Goal: Task Accomplishment & Management: Complete application form

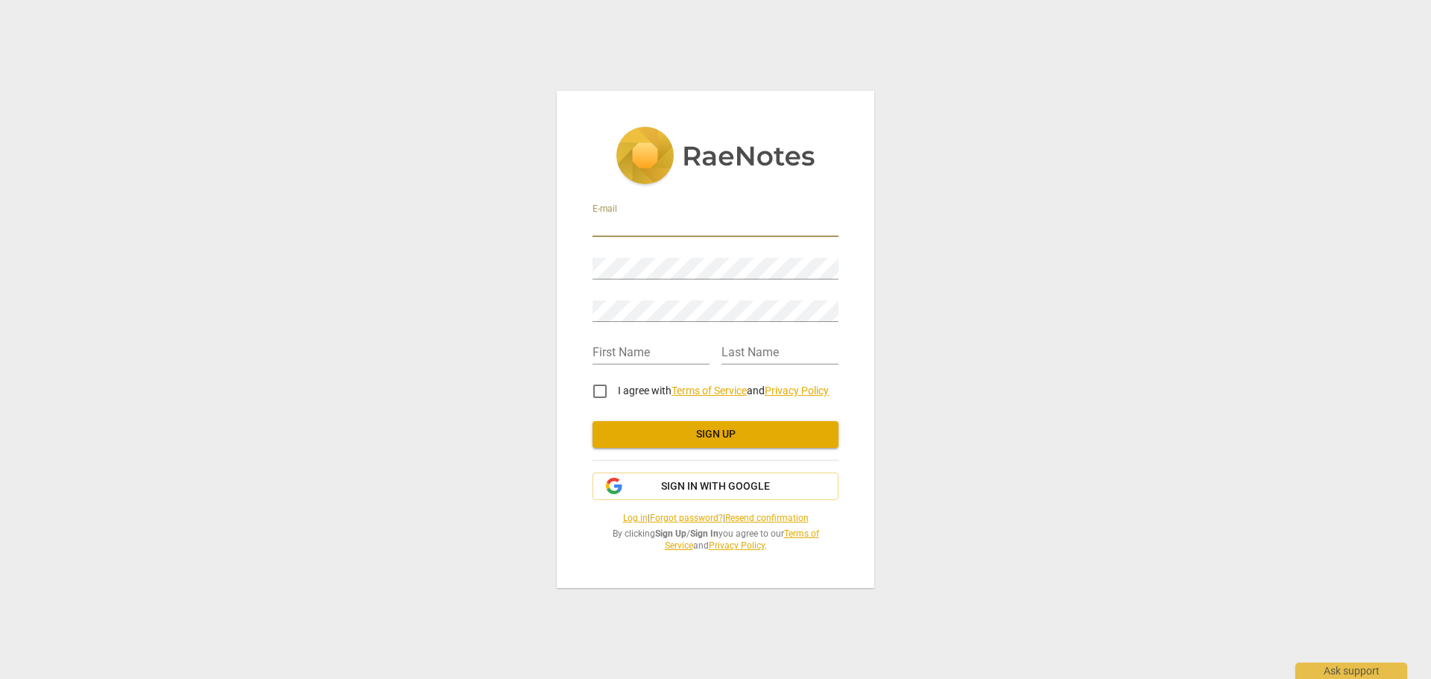
click at [675, 236] on input "email" at bounding box center [716, 226] width 246 height 22
type input "[PERSON_NAME][EMAIL_ADDRESS][DOMAIN_NAME]"
type input "[PERSON_NAME]"
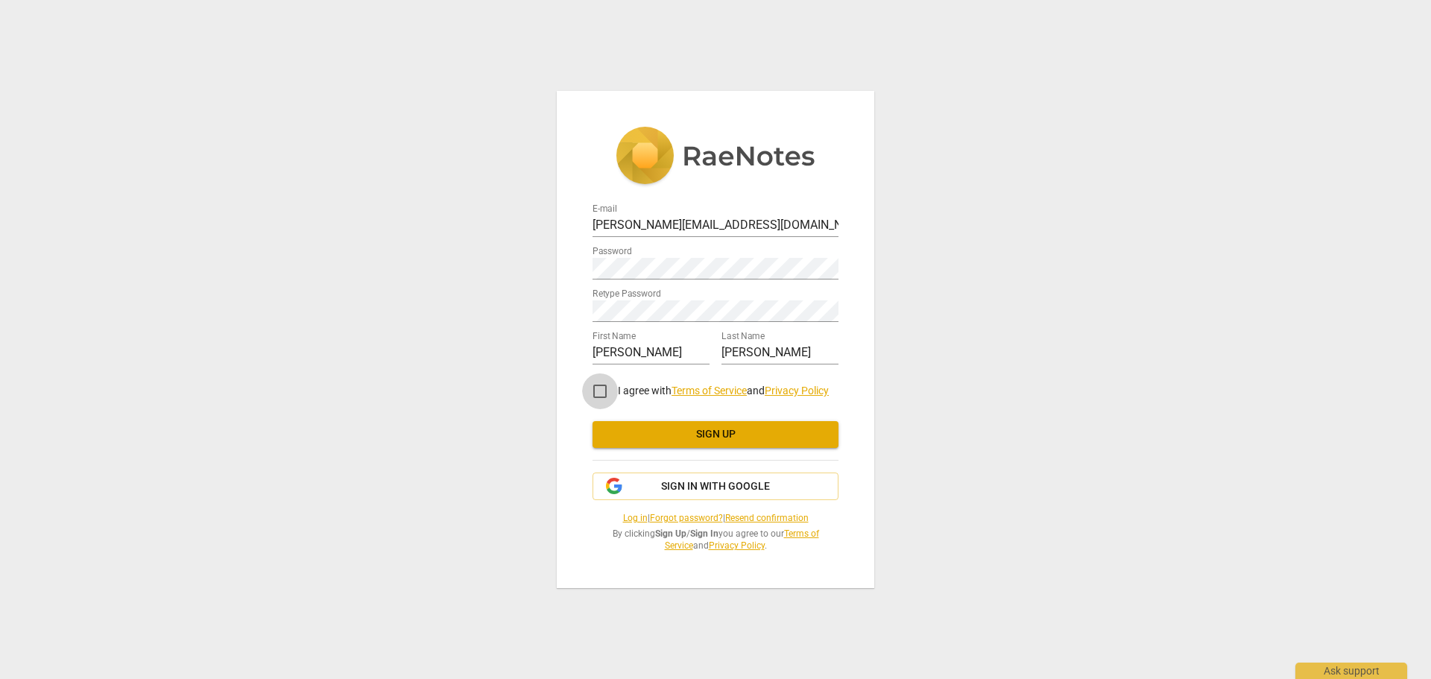
click at [599, 388] on input "I agree with Terms of Service and Privacy Policy" at bounding box center [600, 391] width 36 height 36
checkbox input "true"
click at [734, 431] on span "Sign up" at bounding box center [715, 434] width 222 height 15
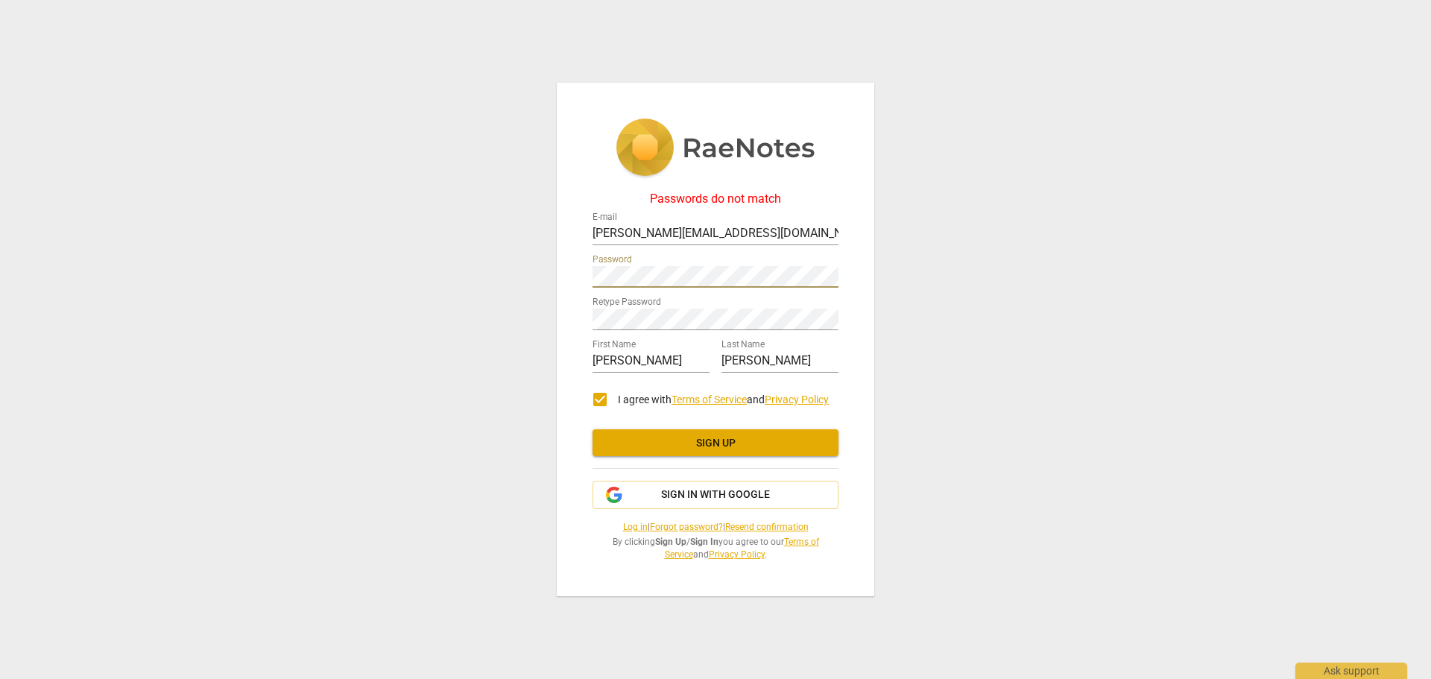
click at [505, 274] on div "Passwords do not match E-mail [PERSON_NAME][EMAIL_ADDRESS][DOMAIN_NAME] Passwor…" at bounding box center [715, 339] width 1431 height 679
click at [747, 444] on span "Sign up" at bounding box center [715, 443] width 222 height 15
